Goal: Task Accomplishment & Management: Manage account settings

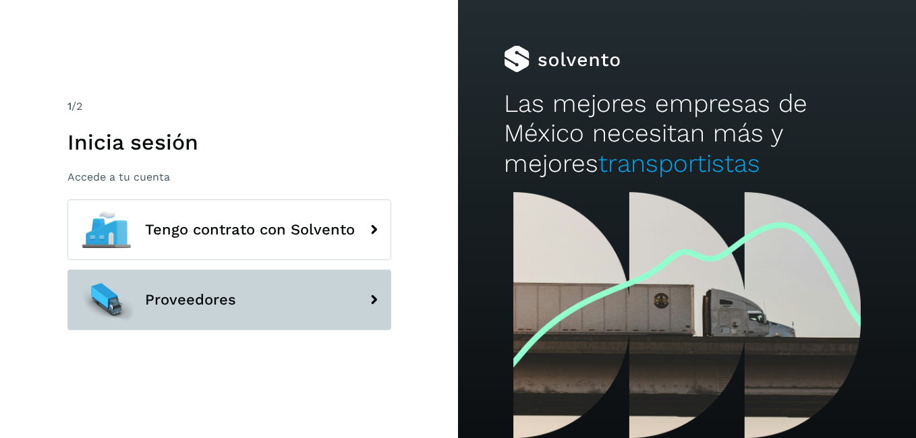
click at [334, 292] on button "Proveedores" at bounding box center [229, 300] width 324 height 61
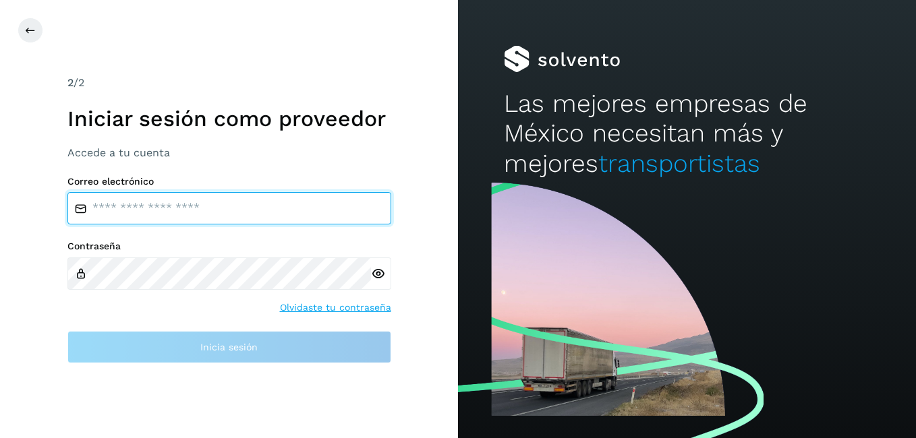
type input "**********"
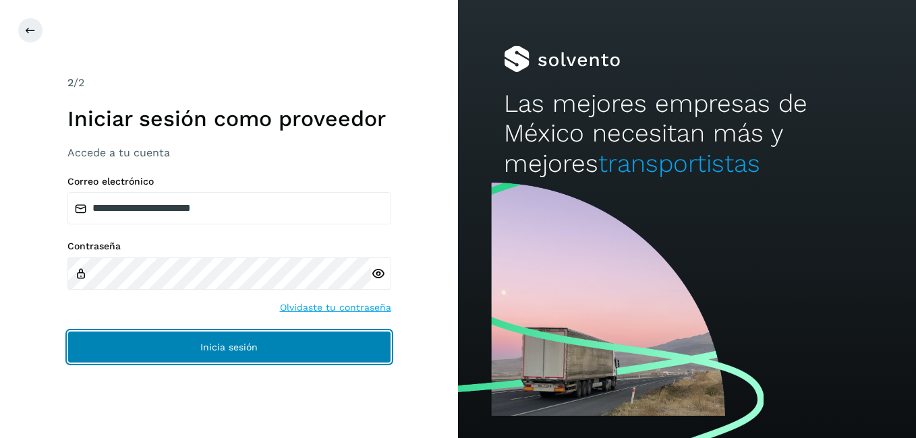
click at [271, 351] on button "Inicia sesión" at bounding box center [229, 347] width 324 height 32
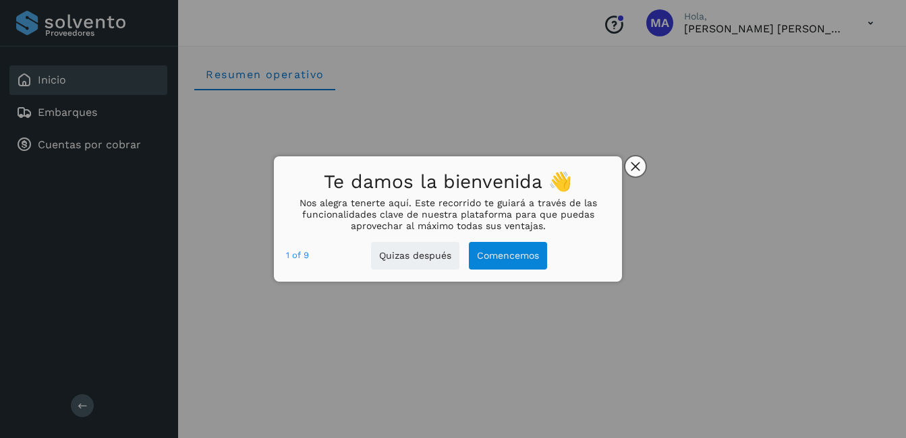
click at [641, 165] on button "close," at bounding box center [635, 166] width 20 height 20
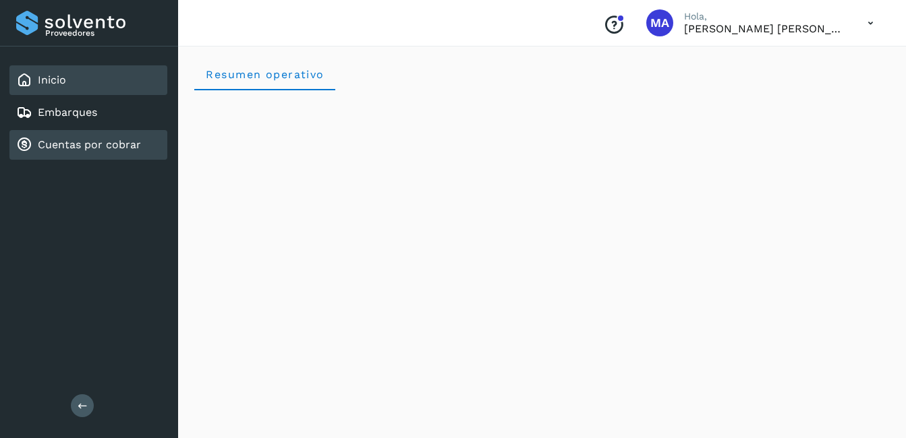
click at [57, 151] on link "Cuentas por cobrar" at bounding box center [89, 144] width 103 height 13
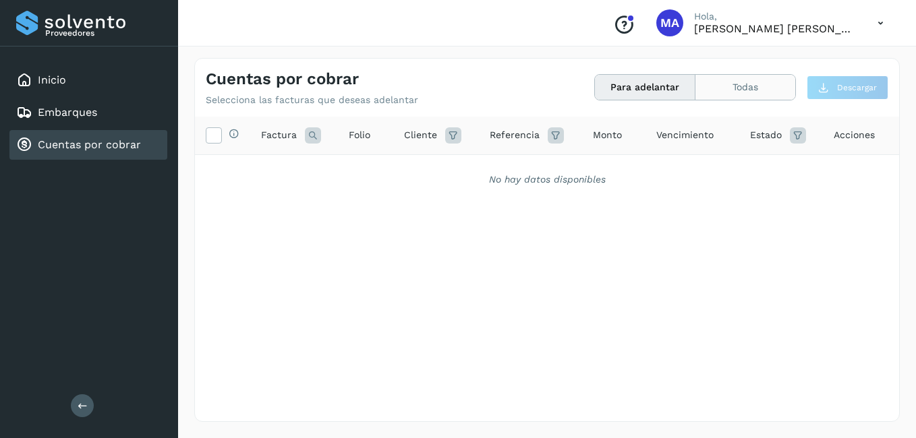
click at [772, 86] on button "Todas" at bounding box center [745, 87] width 100 height 25
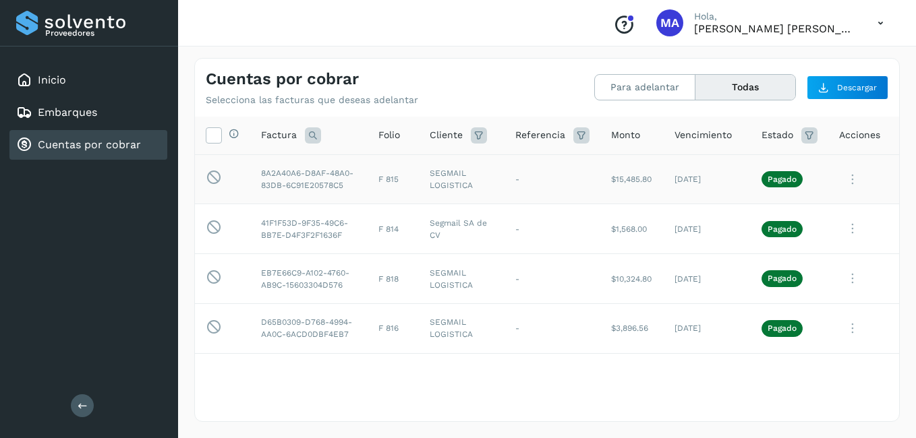
click at [843, 182] on icon at bounding box center [852, 180] width 27 height 28
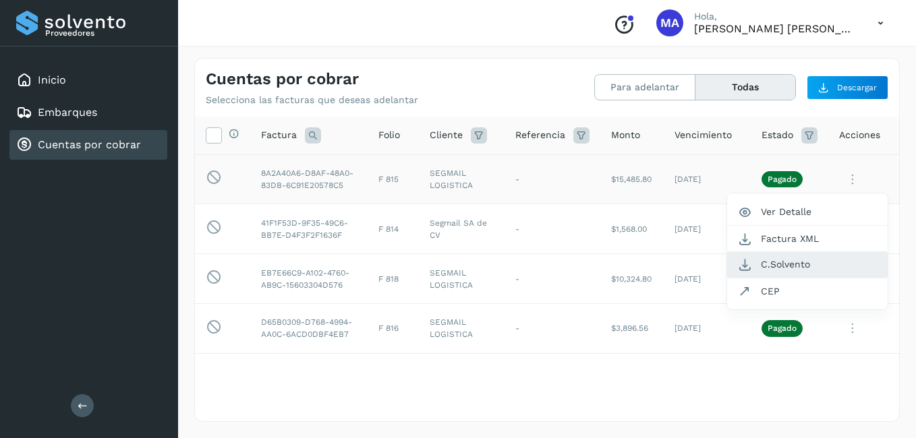
click at [765, 266] on button "C.Solvento" at bounding box center [807, 265] width 160 height 26
